Goal: Information Seeking & Learning: Learn about a topic

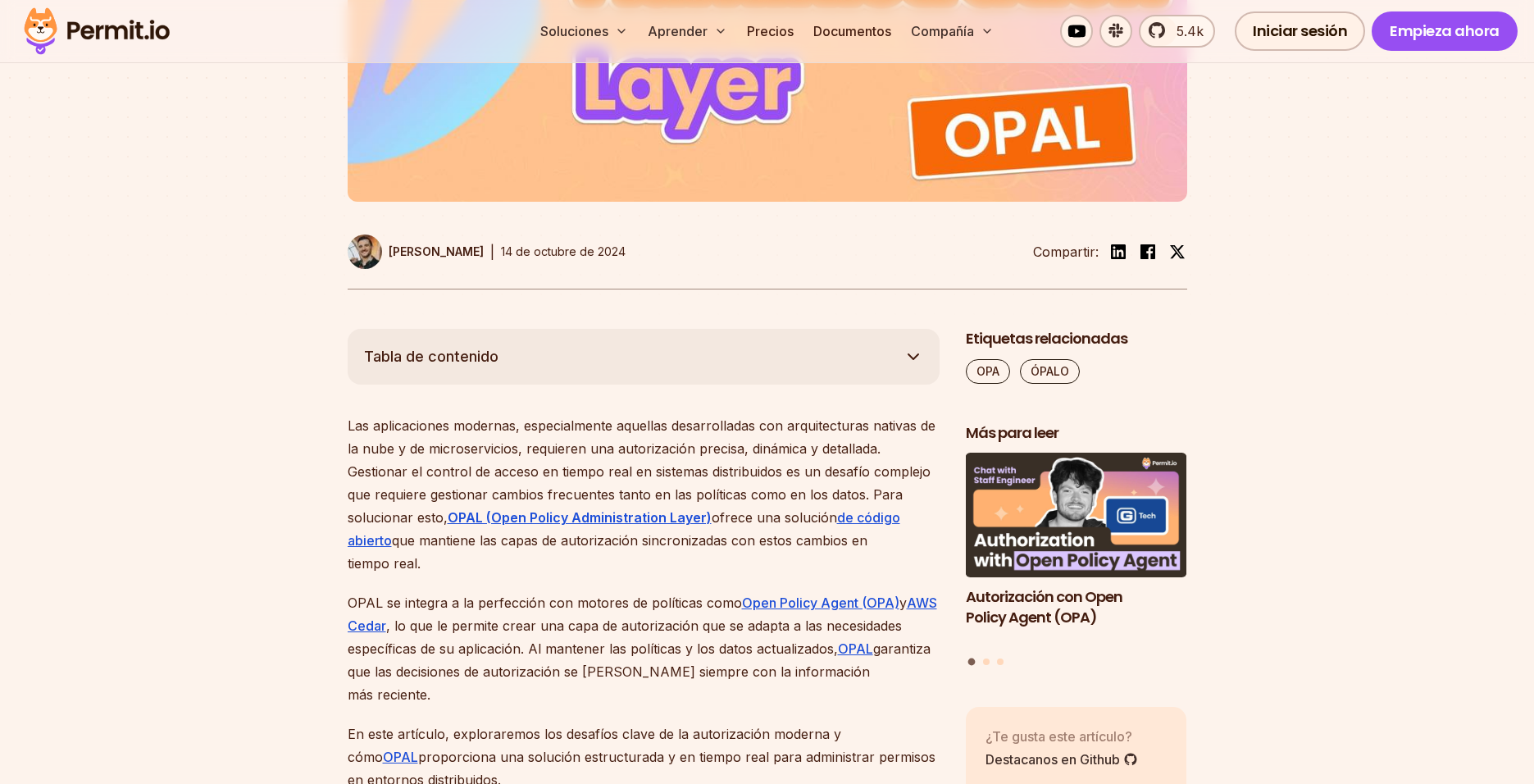
scroll to position [680, 0]
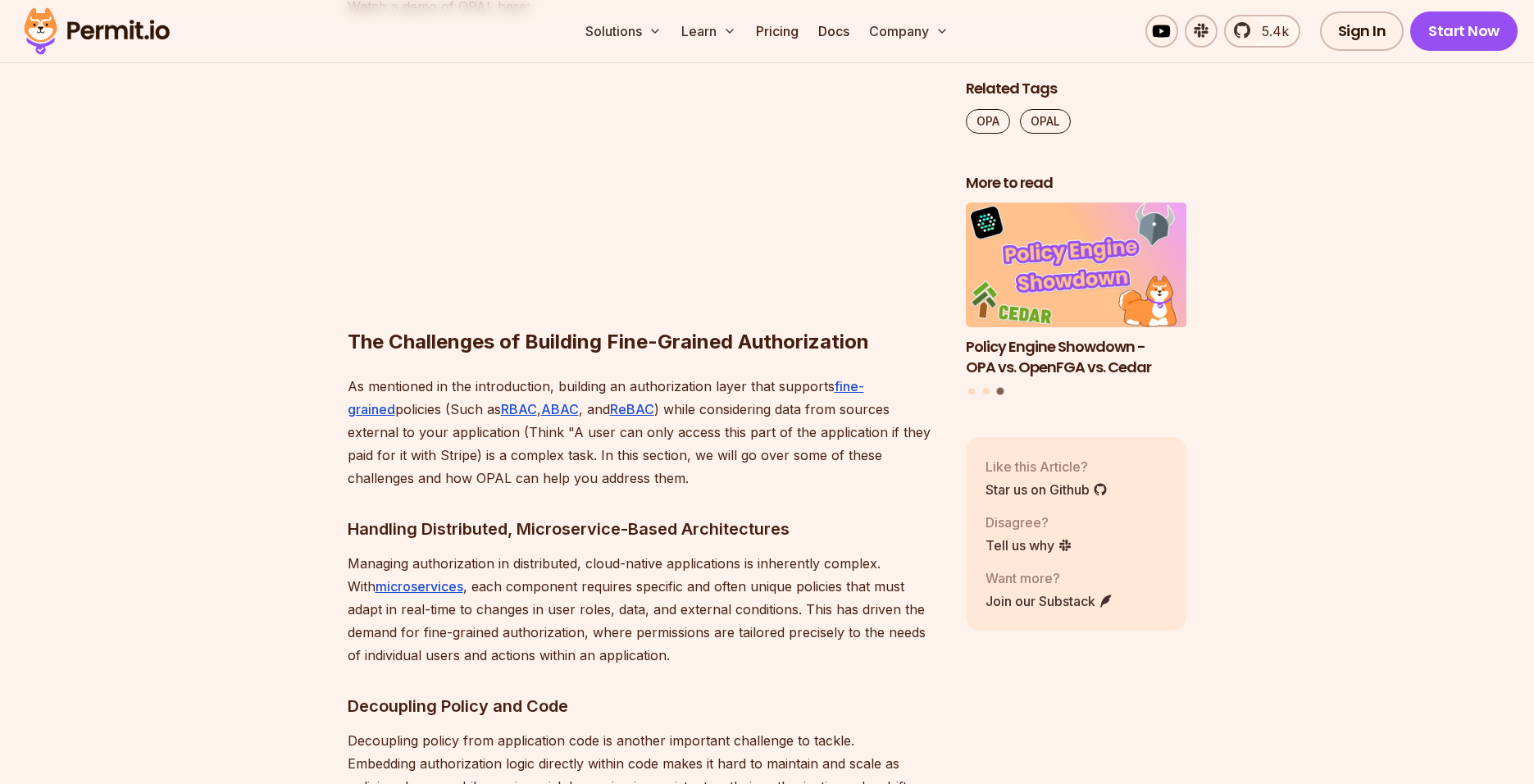
scroll to position [1492, 0]
